Goal: Transaction & Acquisition: Download file/media

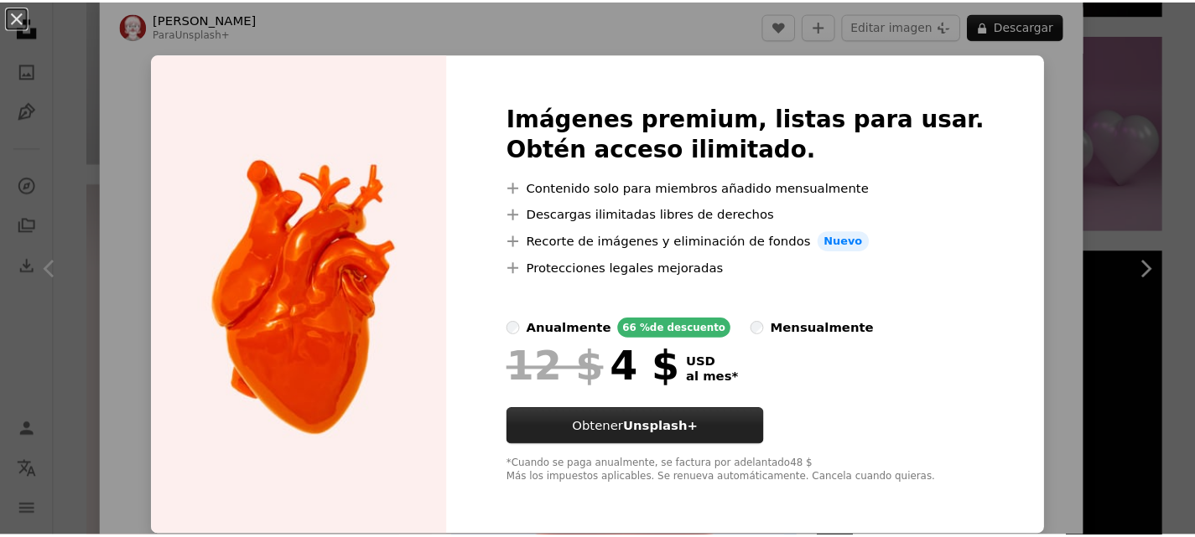
scroll to position [1, 0]
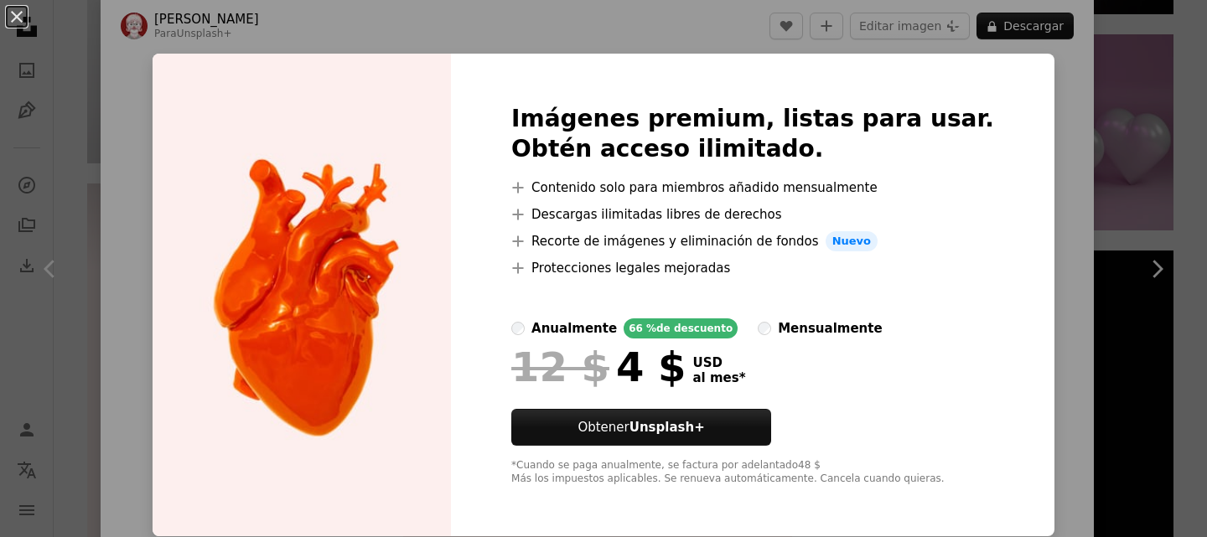
click at [1029, 73] on div "An X shape Imágenes premium, listas para usar. Obtén acceso ilimitado. A plus s…" at bounding box center [603, 268] width 1207 height 537
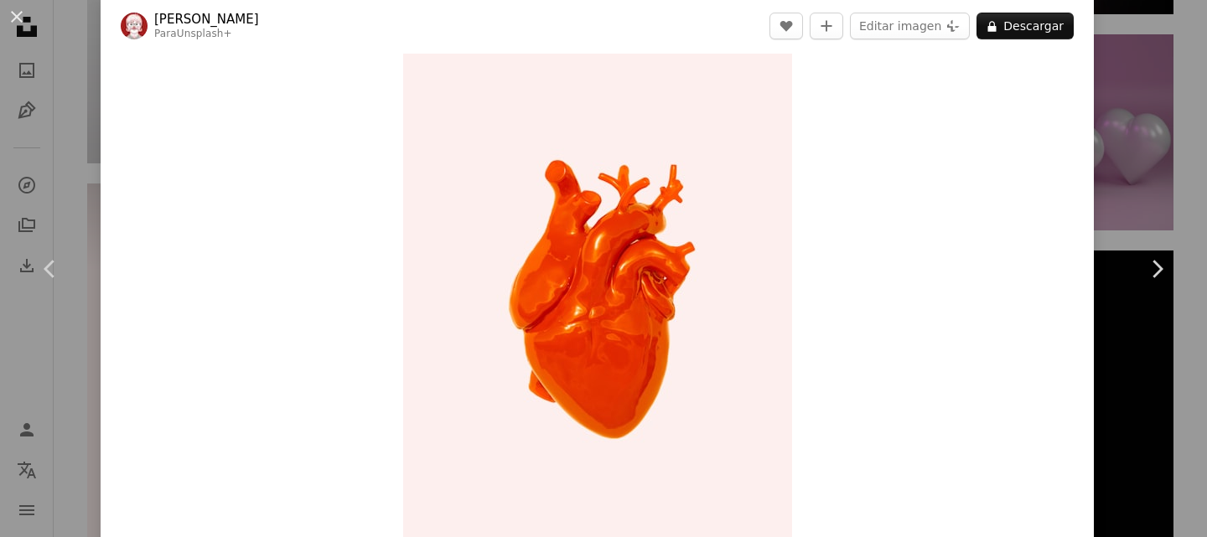
click at [1133, 49] on div "An X shape Chevron left Chevron right [PERSON_NAME] Para Unsplash+ A heart A pl…" at bounding box center [603, 268] width 1207 height 537
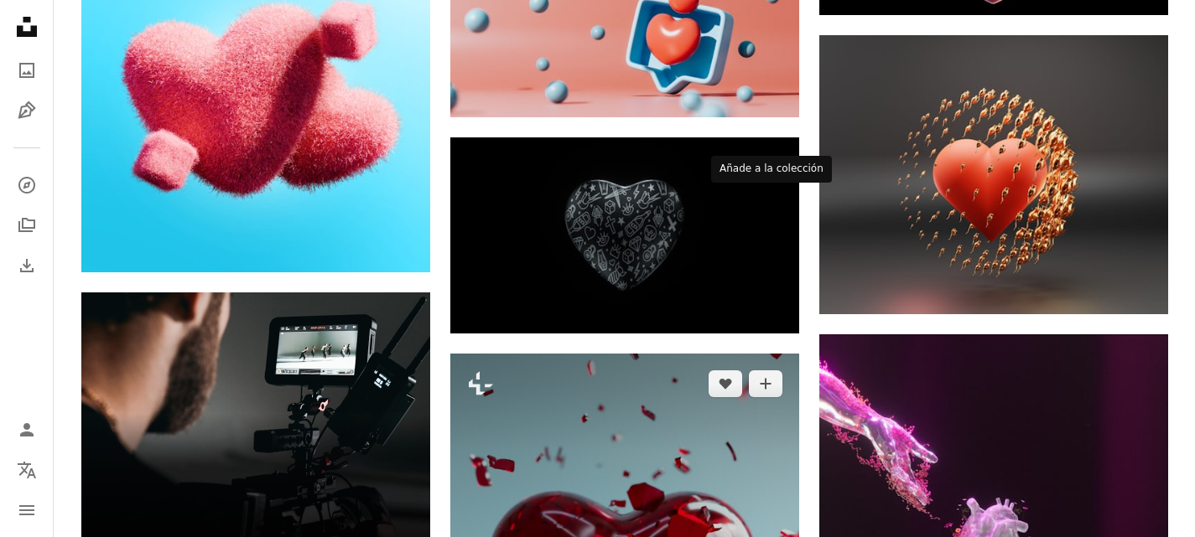
scroll to position [2431, 0]
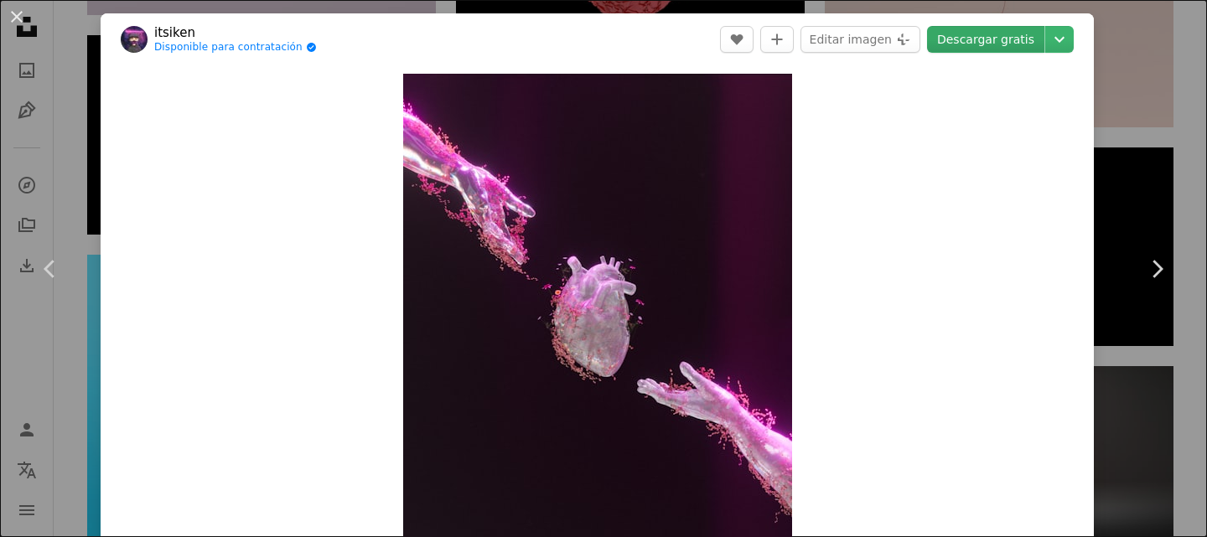
click at [989, 44] on link "Descargar gratis" at bounding box center [985, 39] width 117 height 27
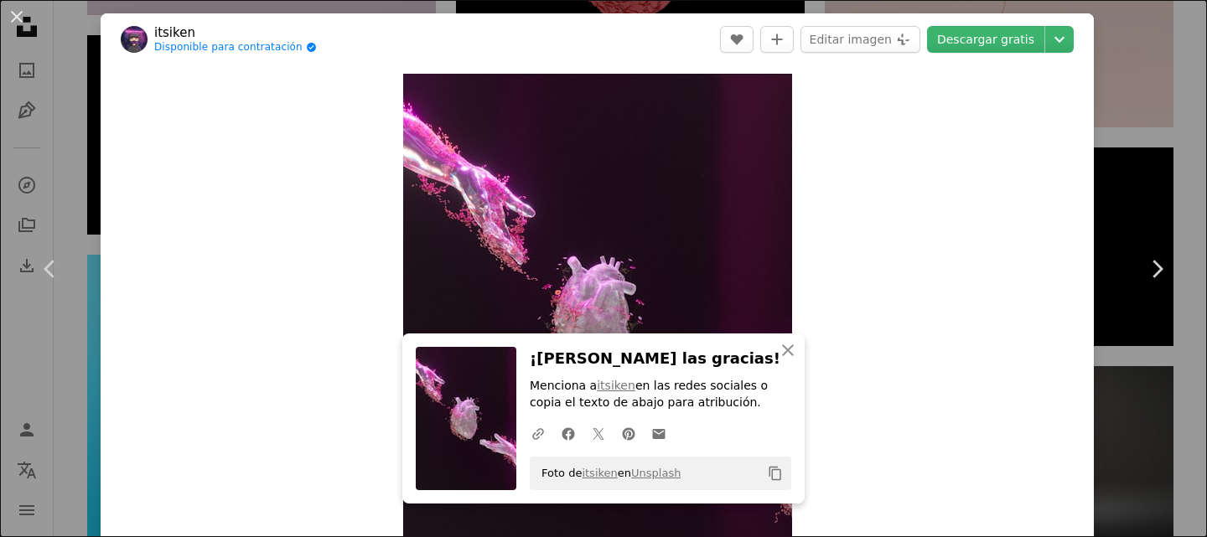
click at [1114, 116] on div "An X shape Chevron left Chevron right itsiken Disponible para contratación A ch…" at bounding box center [603, 268] width 1207 height 537
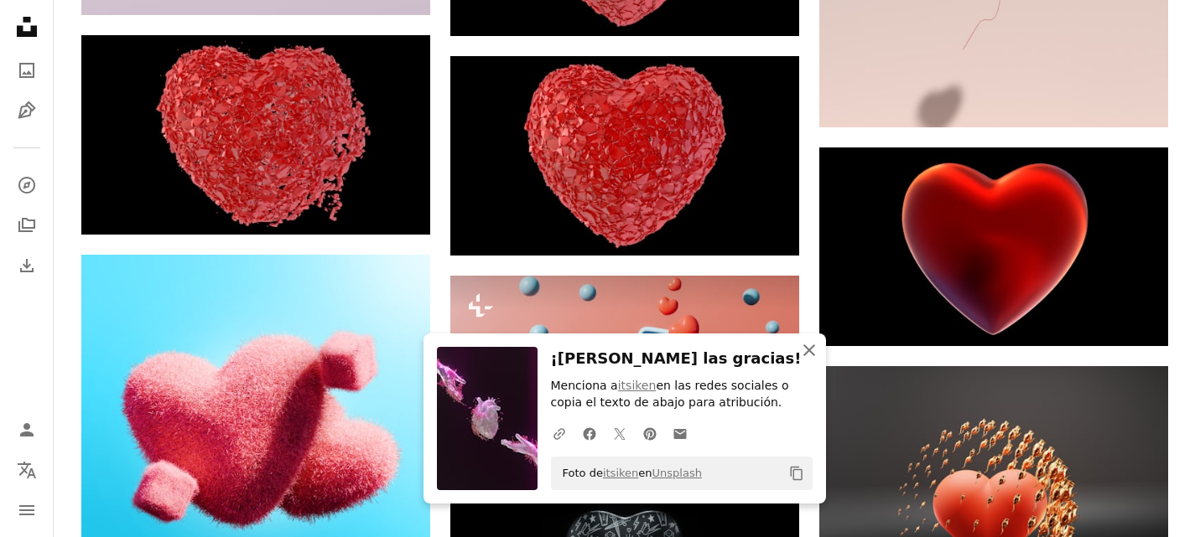
click at [809, 357] on icon "An X shape" at bounding box center [809, 350] width 20 height 20
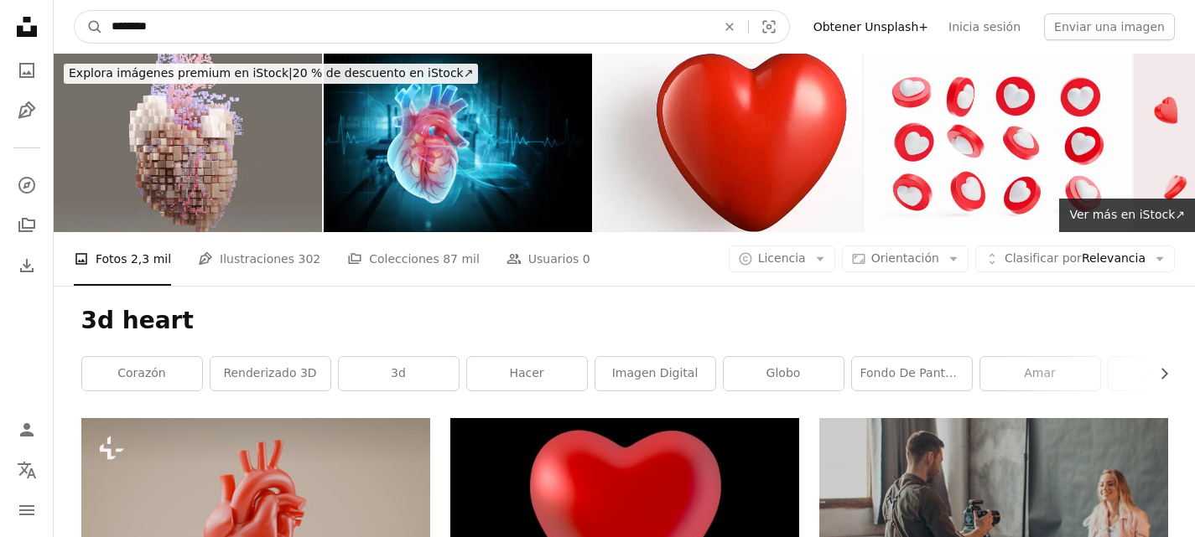
click at [220, 36] on input "********" at bounding box center [407, 27] width 608 height 32
type input "**********"
click at [75, 11] on button "A magnifying glass" at bounding box center [89, 27] width 29 height 32
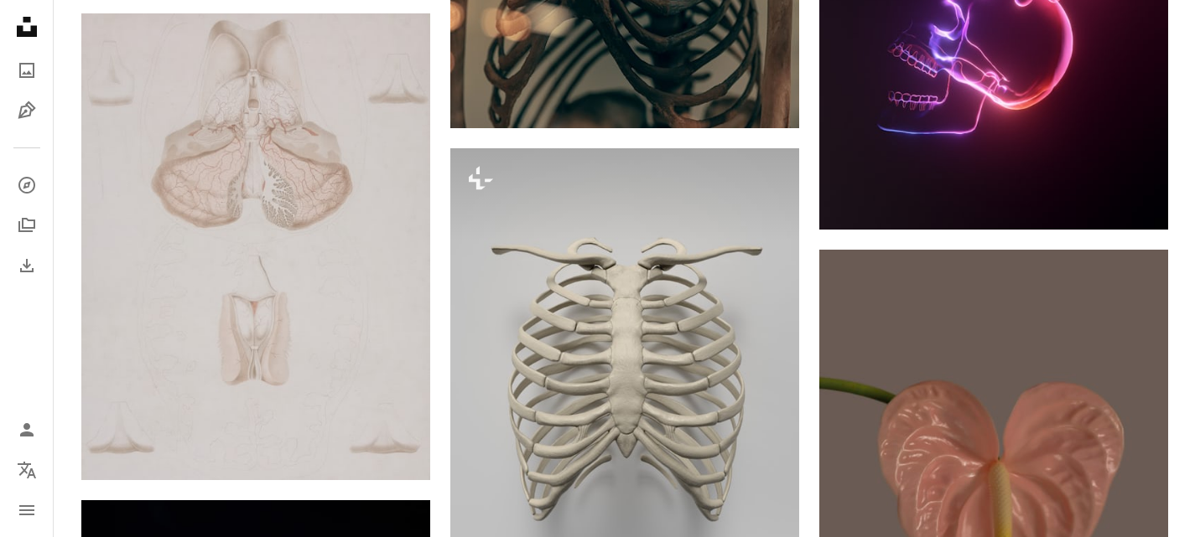
scroll to position [20204, 0]
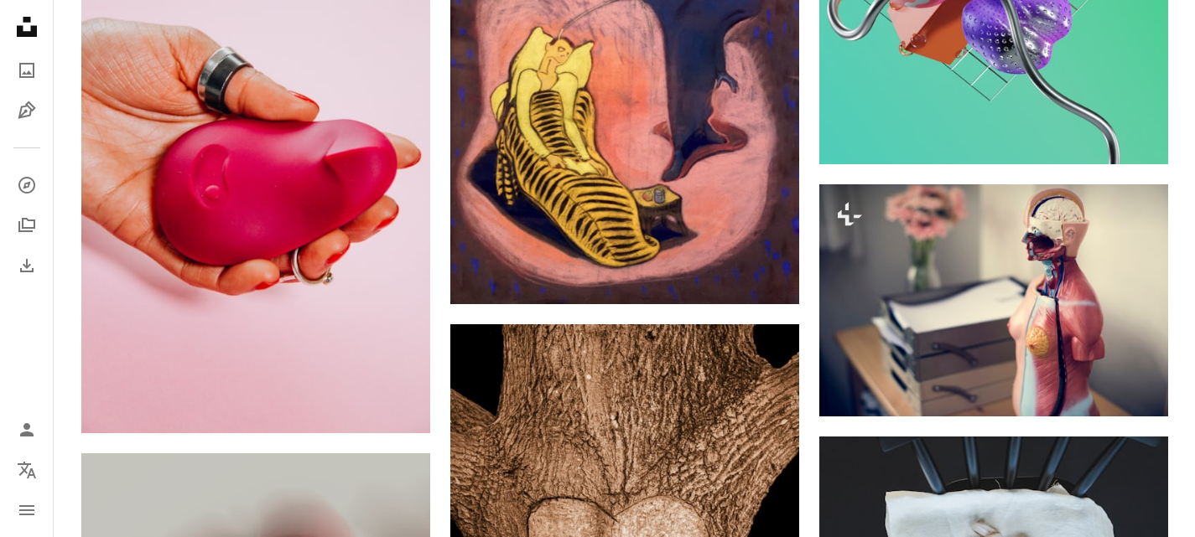
scroll to position [26319, 0]
